Goal: Task Accomplishment & Management: Use online tool/utility

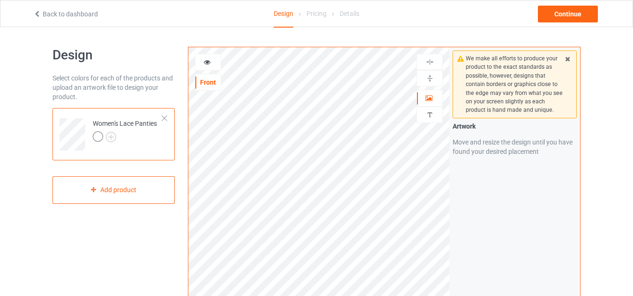
click at [162, 119] on div at bounding box center [164, 118] width 7 height 7
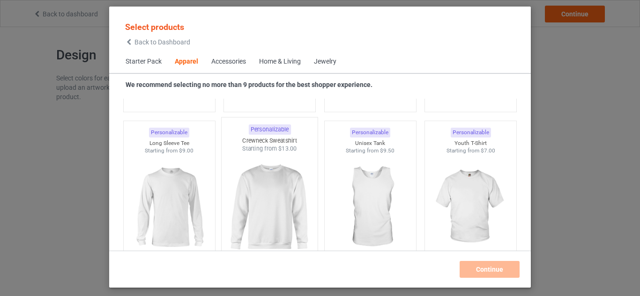
scroll to position [677, 0]
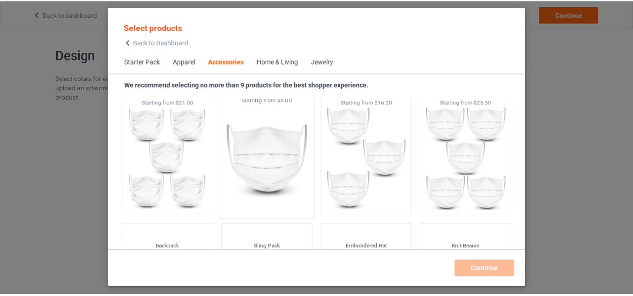
scroll to position [2690, 0]
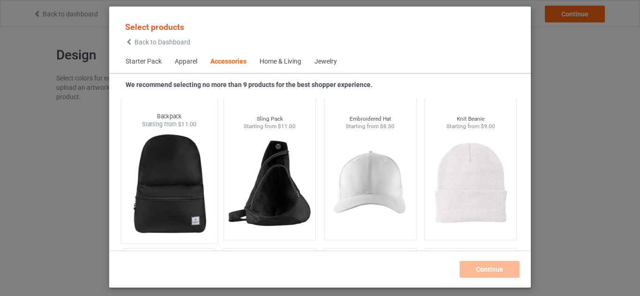
click at [184, 207] on img at bounding box center [169, 184] width 88 height 110
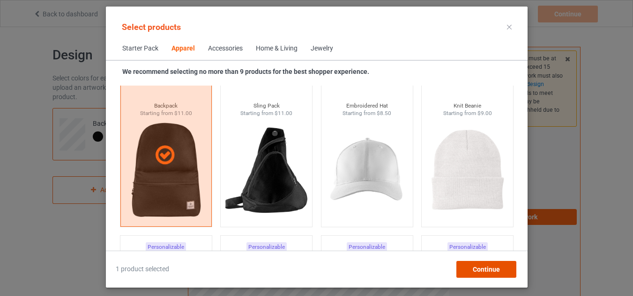
click at [478, 272] on span "Continue" at bounding box center [485, 269] width 27 height 7
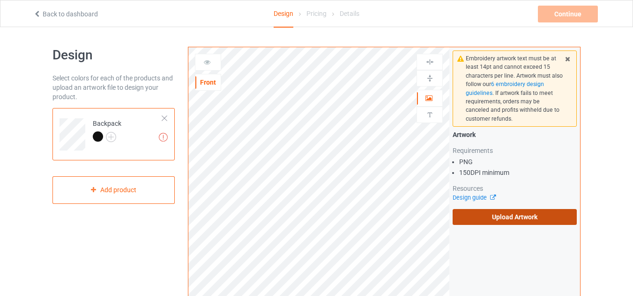
click at [516, 221] on label "Upload Artwork" at bounding box center [514, 217] width 124 height 16
click at [0, 0] on input "Upload Artwork" at bounding box center [0, 0] width 0 height 0
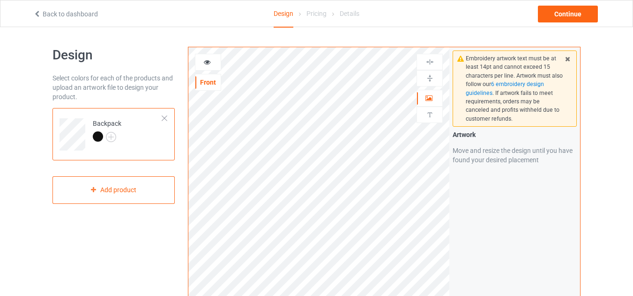
click at [208, 66] on div at bounding box center [207, 62] width 25 height 9
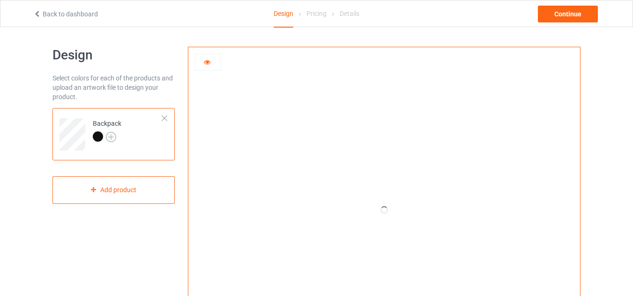
click at [112, 137] on img at bounding box center [111, 137] width 10 height 10
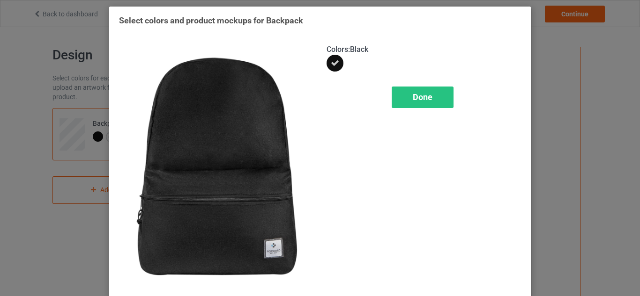
click at [578, 39] on div "Select colors and product mockups for Backpack Colors : Black Done" at bounding box center [320, 148] width 640 height 296
click at [408, 96] on div "Done" at bounding box center [422, 98] width 62 height 22
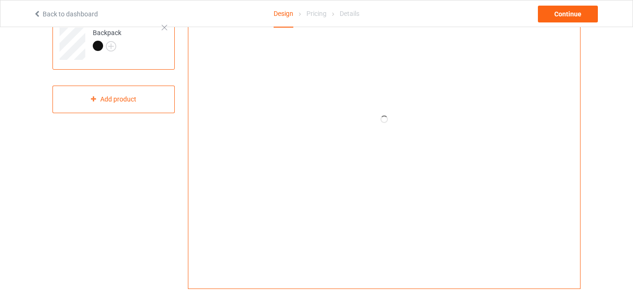
scroll to position [94, 0]
